Goal: Transaction & Acquisition: Purchase product/service

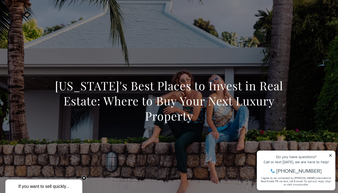
scroll to position [3, 0]
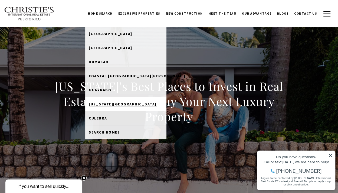
click at [124, 104] on span "[US_STATE][GEOGRAPHIC_DATA]" at bounding box center [123, 104] width 68 height 5
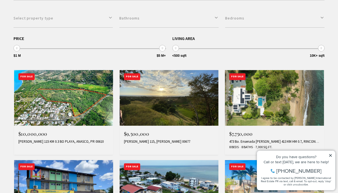
scroll to position [172, 0]
type input "**********"
drag, startPoint x: 163, startPoint y: 48, endPoint x: 19, endPoint y: 48, distance: 144.6
click at [19, 48] on span at bounding box center [17, 48] width 7 height 7
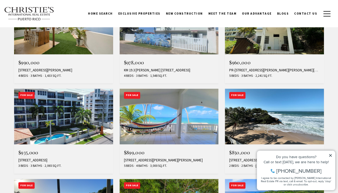
scroll to position [244, 0]
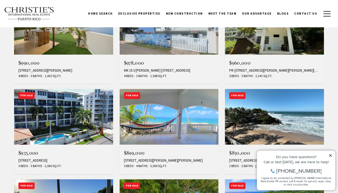
click at [180, 119] on img at bounding box center [169, 117] width 99 height 56
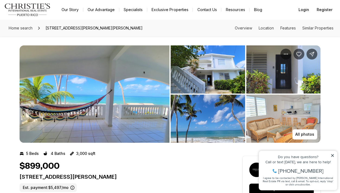
click at [129, 105] on img "View image gallery" at bounding box center [95, 95] width 150 height 98
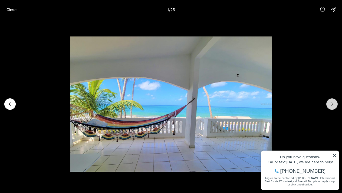
click at [331, 101] on button "Next slide" at bounding box center [332, 104] width 11 height 11
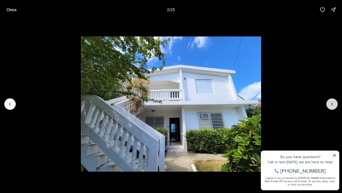
click at [334, 105] on icon "Next slide" at bounding box center [332, 104] width 5 height 5
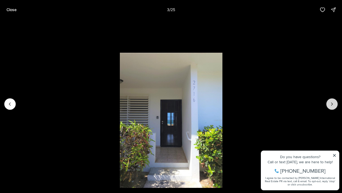
click at [334, 105] on icon "Next slide" at bounding box center [332, 104] width 5 height 5
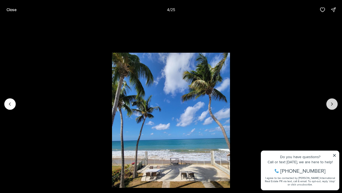
click at [335, 105] on icon "Next slide" at bounding box center [332, 104] width 5 height 5
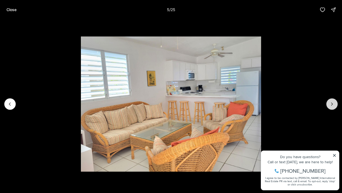
click at [335, 105] on icon "Next slide" at bounding box center [332, 104] width 5 height 5
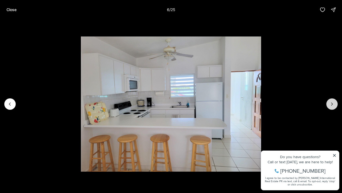
click at [335, 105] on icon "Next slide" at bounding box center [332, 104] width 5 height 5
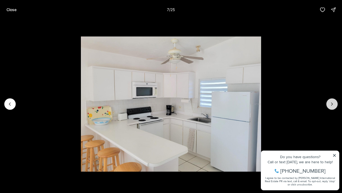
click at [335, 105] on icon "Next slide" at bounding box center [332, 104] width 5 height 5
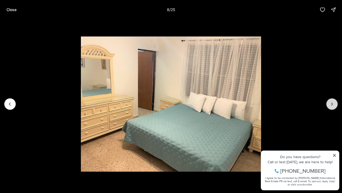
click at [335, 105] on icon "Next slide" at bounding box center [332, 104] width 5 height 5
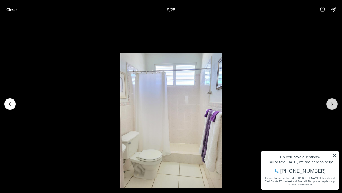
click at [335, 105] on icon "Next slide" at bounding box center [332, 104] width 5 height 5
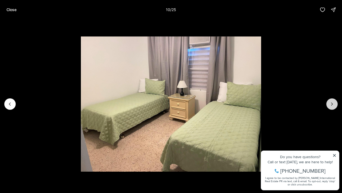
click at [335, 105] on icon "Next slide" at bounding box center [332, 104] width 5 height 5
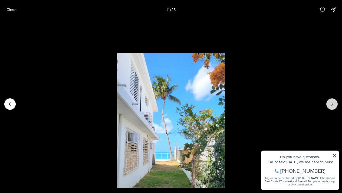
click at [335, 105] on icon "Next slide" at bounding box center [332, 104] width 5 height 5
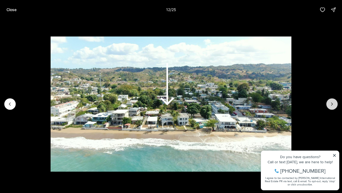
click at [335, 105] on icon "Next slide" at bounding box center [332, 104] width 5 height 5
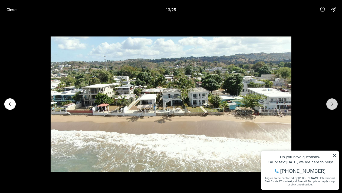
click at [335, 105] on icon "Next slide" at bounding box center [332, 104] width 5 height 5
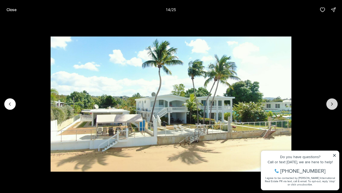
click at [335, 105] on icon "Next slide" at bounding box center [332, 104] width 5 height 5
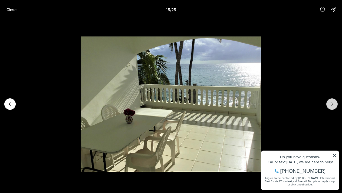
click at [335, 105] on icon "Next slide" at bounding box center [332, 104] width 5 height 5
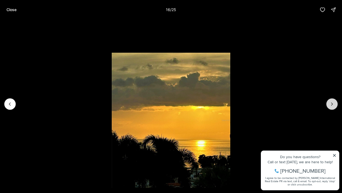
click at [335, 105] on icon "Next slide" at bounding box center [332, 104] width 5 height 5
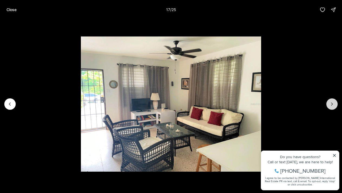
click at [335, 105] on icon "Next slide" at bounding box center [332, 104] width 5 height 5
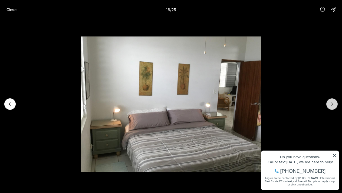
click at [335, 105] on icon "Next slide" at bounding box center [332, 104] width 5 height 5
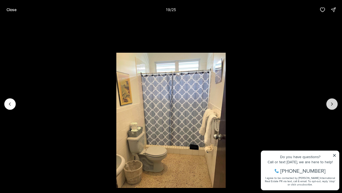
click at [335, 105] on icon "Next slide" at bounding box center [332, 104] width 5 height 5
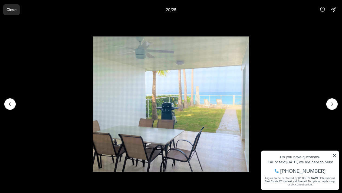
click at [15, 10] on p "Close" at bounding box center [12, 10] width 10 height 4
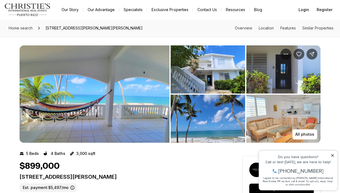
click at [173, 9] on link "Exclusive Properties" at bounding box center [169, 10] width 45 height 8
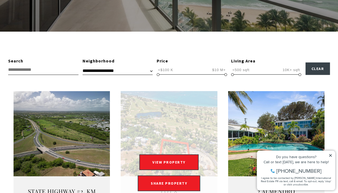
scroll to position [131, 0]
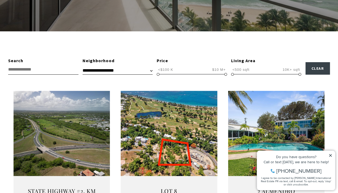
drag, startPoint x: 215, startPoint y: 119, endPoint x: 207, endPoint y: 69, distance: 51.3
click at [207, 69] on span "<$100 K $10 M+ <$100 K $10 M+ <$100 K — $10 M+" at bounding box center [192, 69] width 70 height 10
drag, startPoint x: 226, startPoint y: 75, endPoint x: 164, endPoint y: 79, distance: 62.1
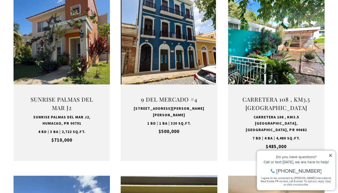
scroll to position [224, 0]
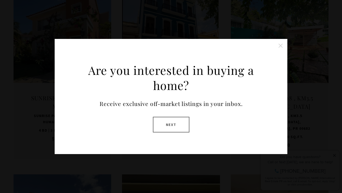
click at [280, 48] on button "Close this option" at bounding box center [280, 45] width 11 height 11
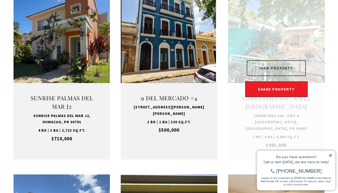
click at [278, 62] on button "VIEW PROPERTY" at bounding box center [276, 68] width 59 height 16
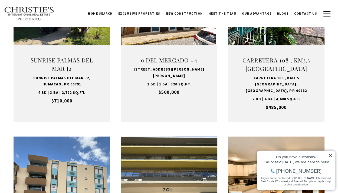
scroll to position [262, 0]
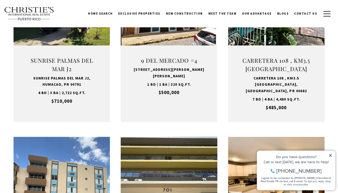
click at [331, 25] on div "Home Search Dorado Beach Rio Grande Humacao Coastal San Juan Guaynabo Puerto Ri…" at bounding box center [169, 13] width 338 height 27
type input "**********"
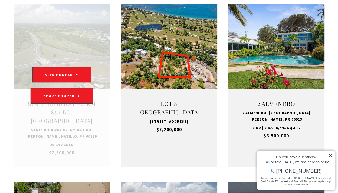
scroll to position [219, 0]
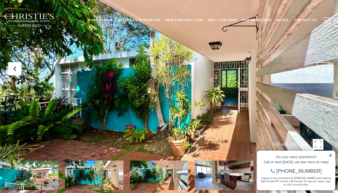
click at [324, 67] on icon "Next Slide" at bounding box center [323, 68] width 5 height 5
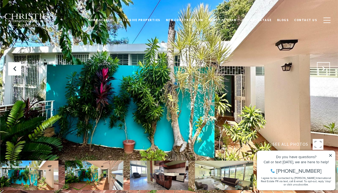
click at [324, 67] on icon "Next Slide" at bounding box center [323, 68] width 5 height 5
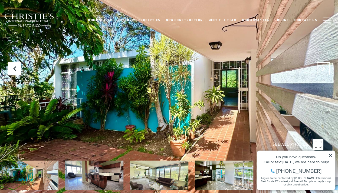
click at [324, 67] on icon "Next Slide" at bounding box center [323, 68] width 5 height 5
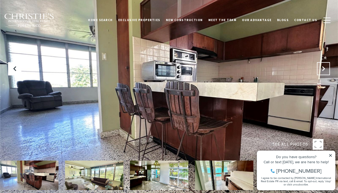
click at [324, 67] on icon "Next Slide" at bounding box center [323, 68] width 5 height 5
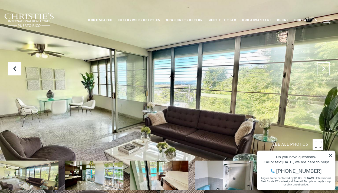
click at [324, 67] on icon "Next Slide" at bounding box center [323, 68] width 5 height 5
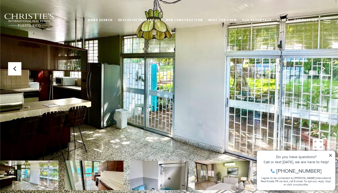
click at [324, 67] on icon "Next Slide" at bounding box center [323, 68] width 5 height 5
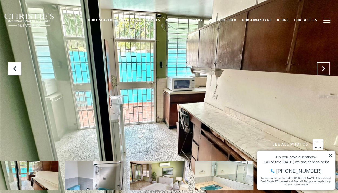
click at [324, 67] on icon "Next Slide" at bounding box center [323, 68] width 5 height 5
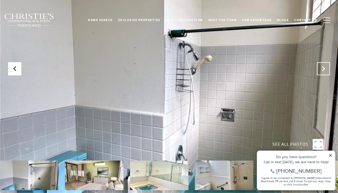
click at [324, 67] on icon "Next Slide" at bounding box center [323, 68] width 5 height 5
